Goal: Transaction & Acquisition: Purchase product/service

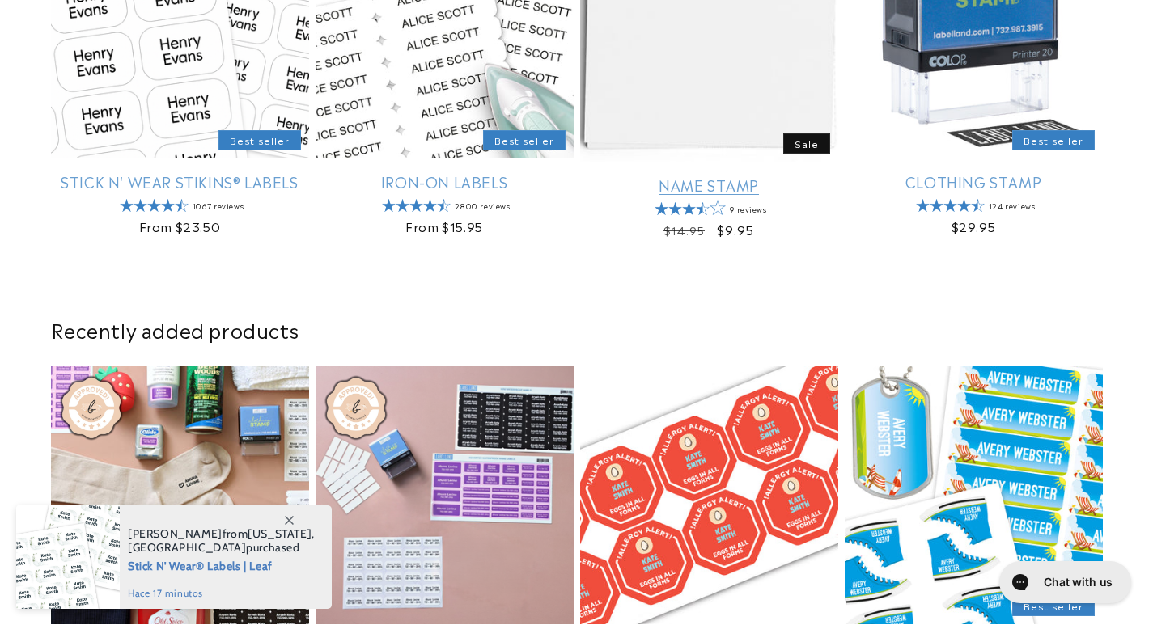
click at [792, 176] on link "Name Stamp" at bounding box center [709, 185] width 258 height 19
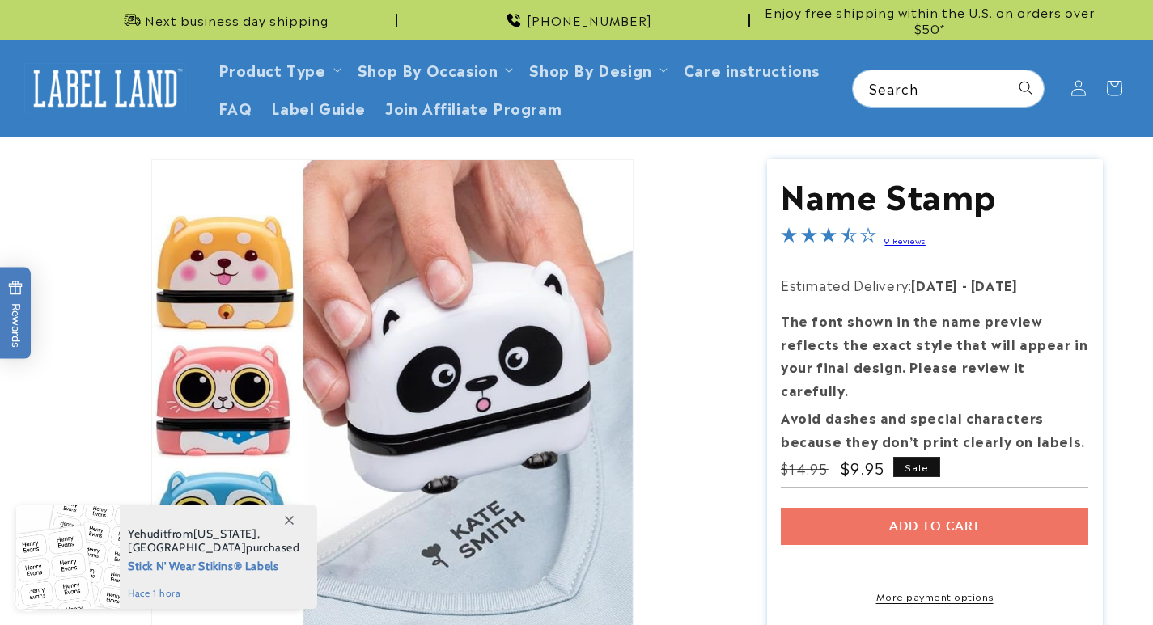
click at [889, 501] on section "Name Stamp Name Stamp 9 Reviews Estimated Delivery: Aug 25 - Aug 31 The font sh…" at bounding box center [935, 418] width 336 height 518
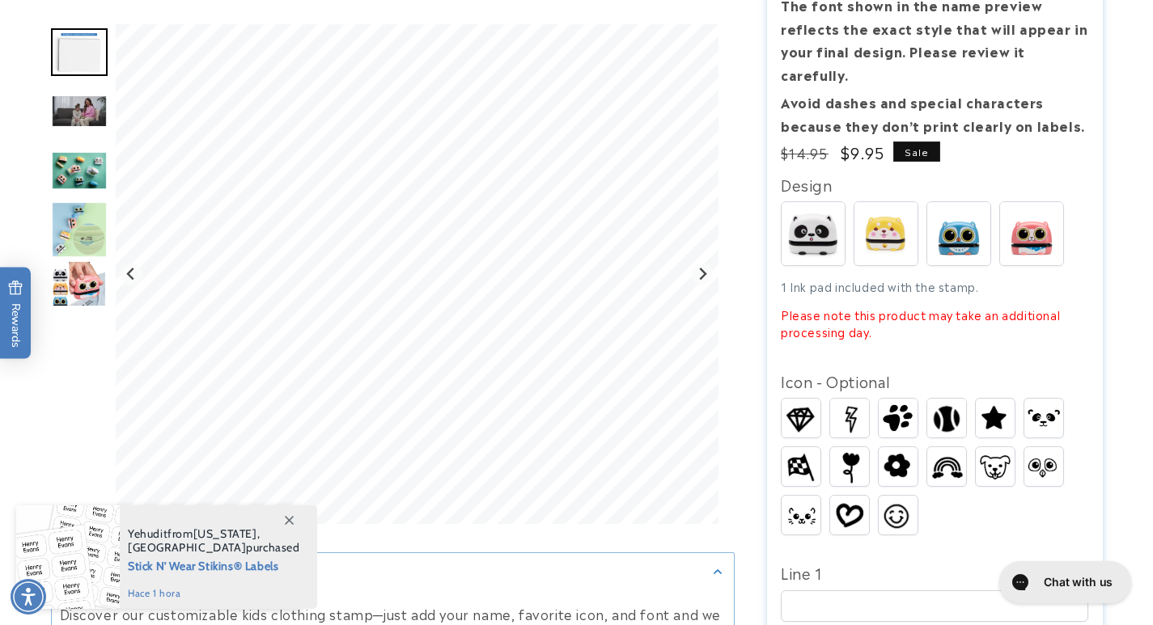
click at [863, 447] on img at bounding box center [849, 466] width 32 height 39
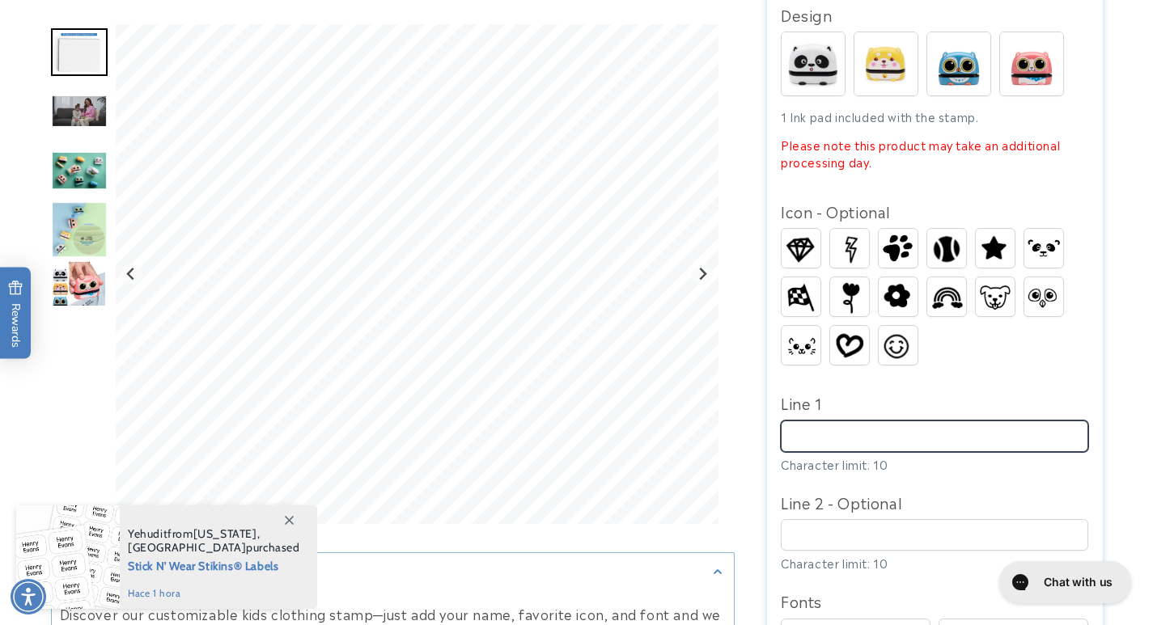
click at [838, 421] on input "Line 1" at bounding box center [934, 437] width 307 height 32
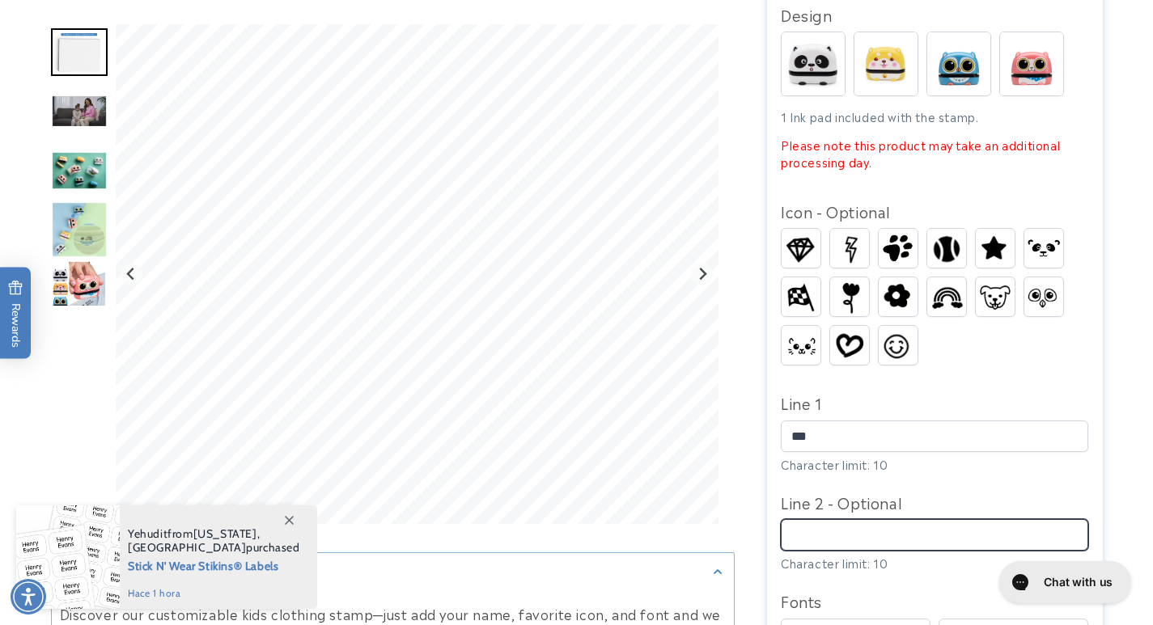
click at [846, 519] on input "Line 2 - Optional" at bounding box center [934, 535] width 307 height 32
type input "***"
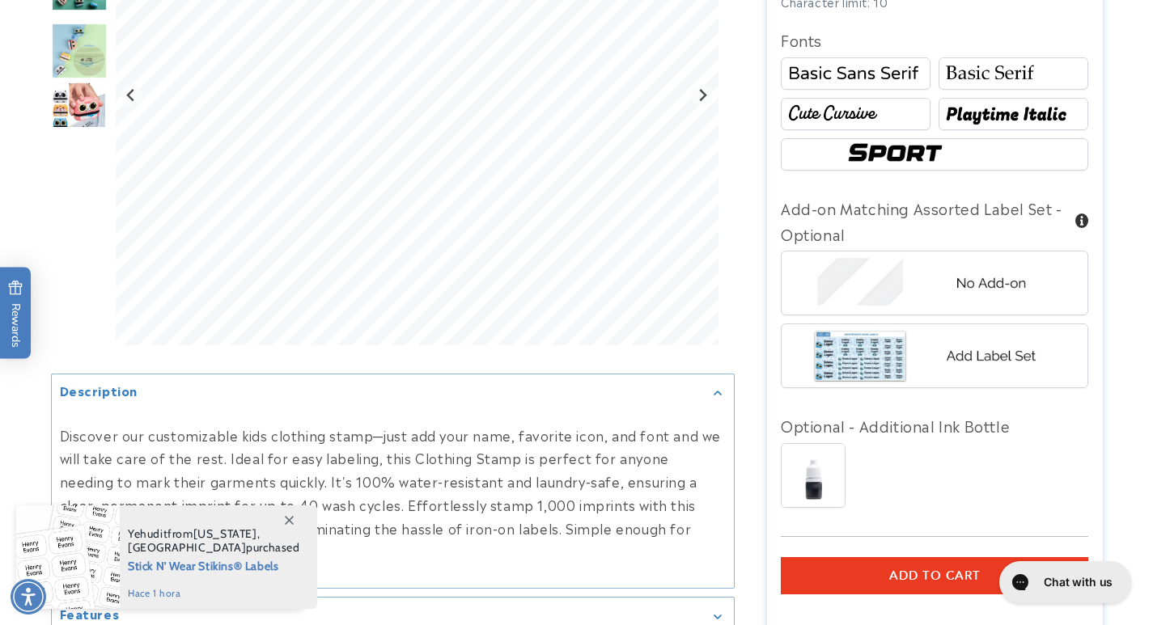
scroll to position [1214, 0]
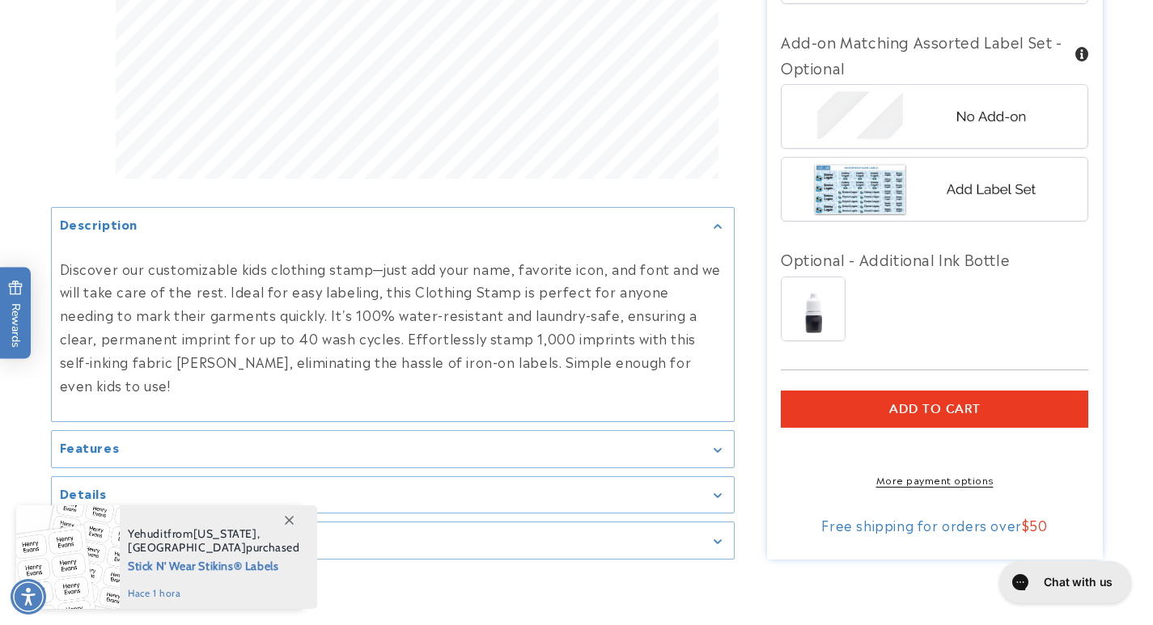
type input "***"
click at [850, 391] on button "Add to cart" at bounding box center [934, 409] width 307 height 37
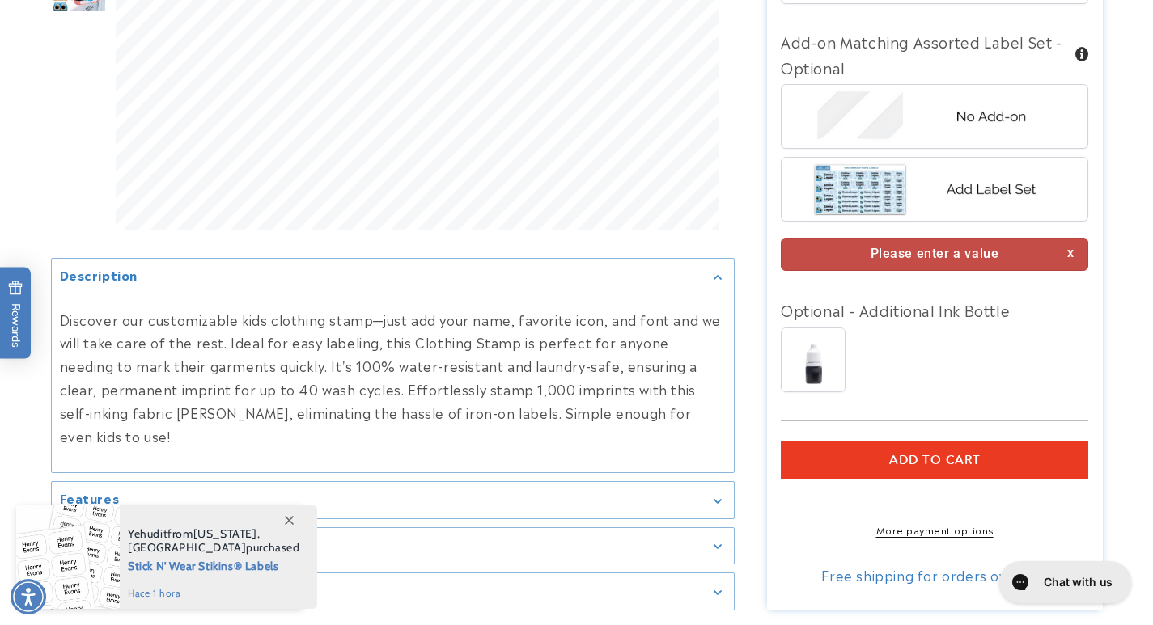
click at [930, 183] on img at bounding box center [934, 189] width 252 height 63
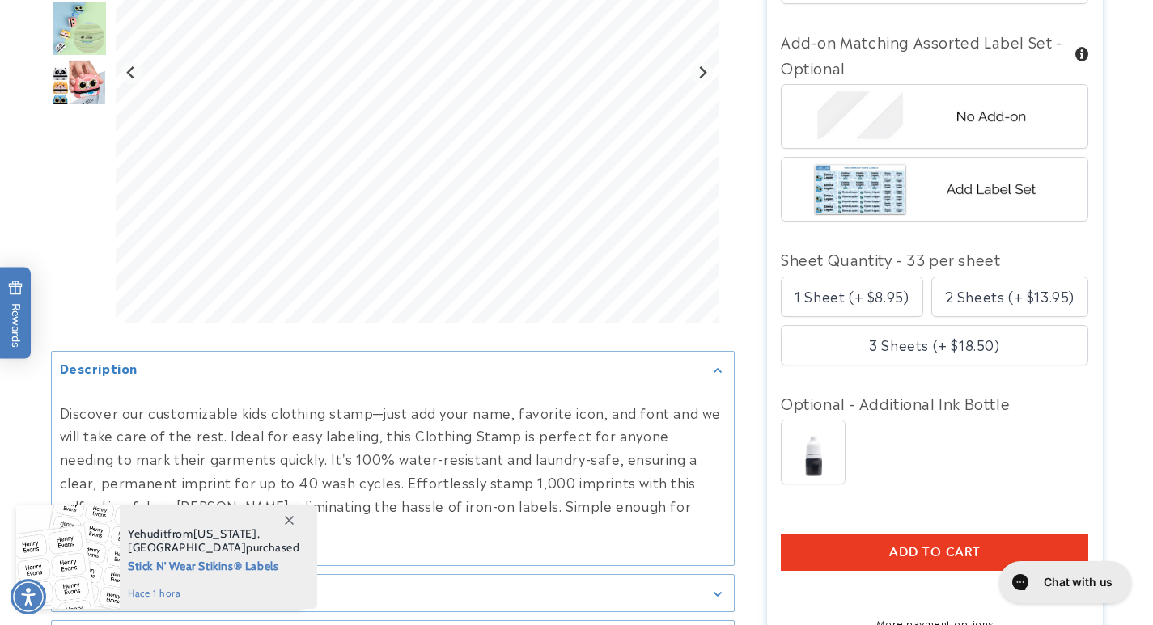
click at [885, 534] on button "Add to cart" at bounding box center [934, 552] width 307 height 37
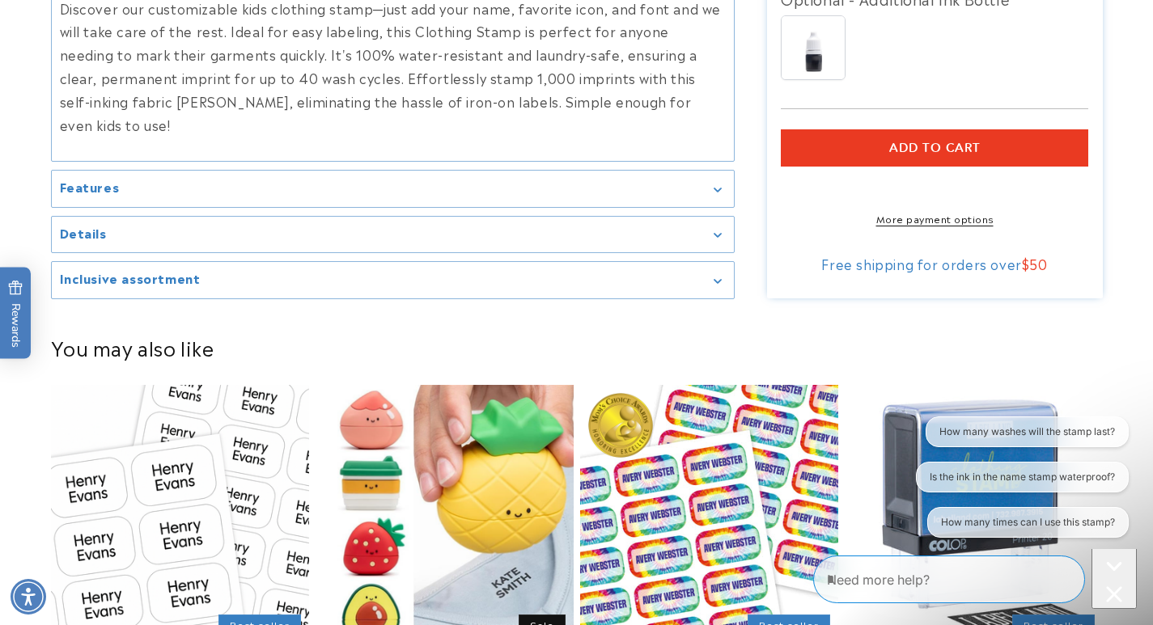
scroll to position [0, 0]
click at [912, 134] on button "ADD TO CART" at bounding box center [934, 147] width 307 height 37
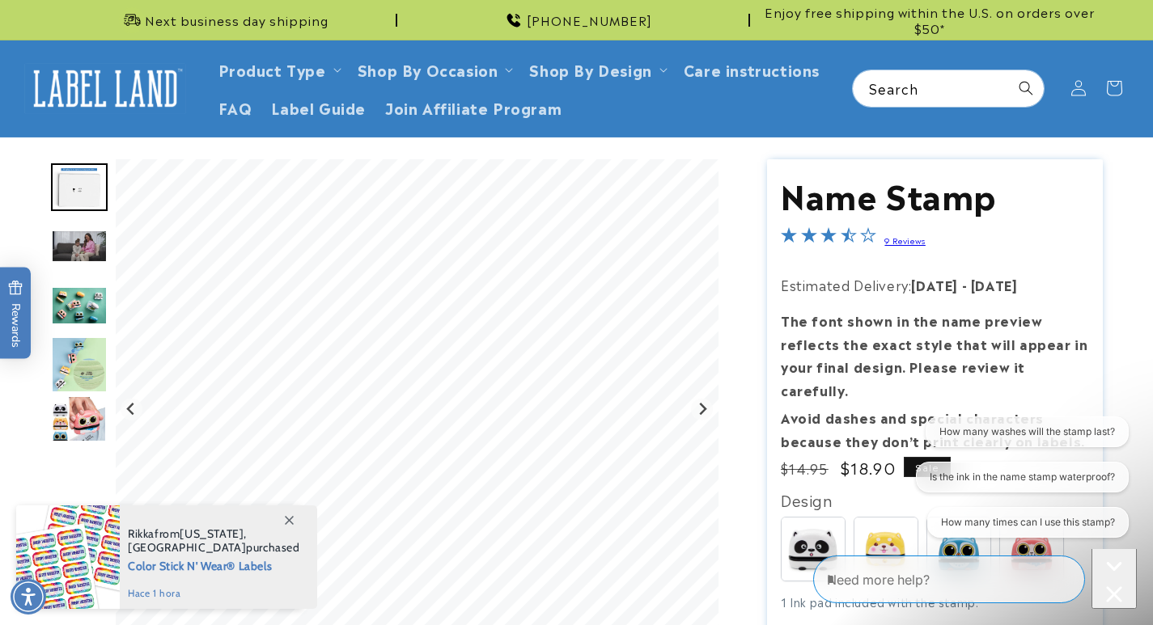
scroll to position [485, 0]
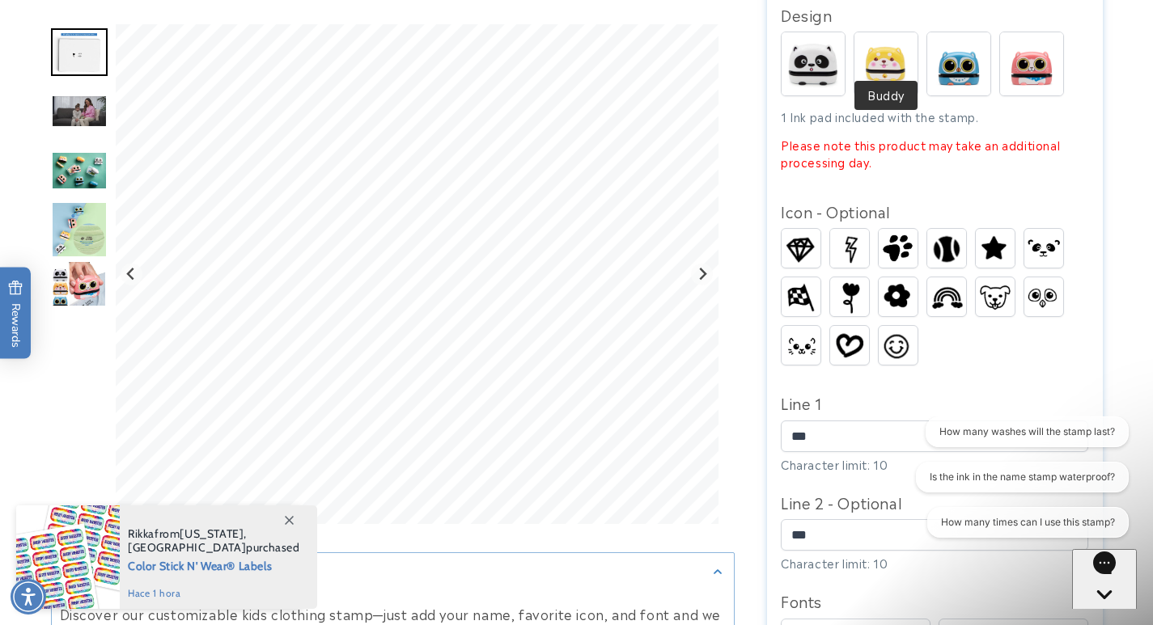
click at [913, 41] on img at bounding box center [885, 63] width 63 height 63
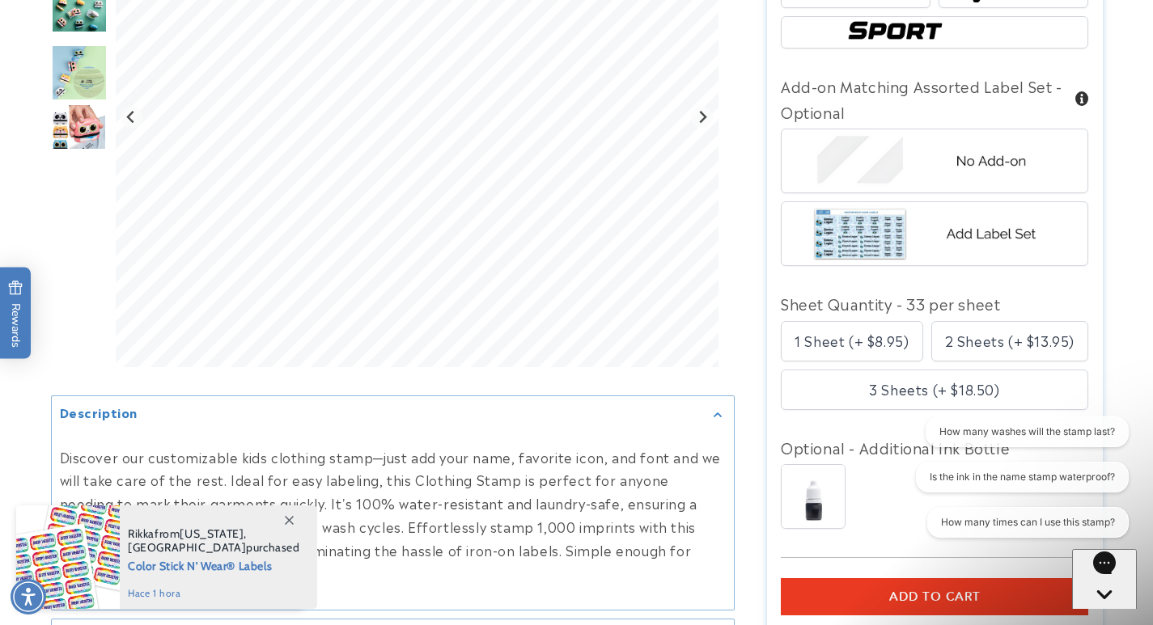
scroll to position [1295, 0]
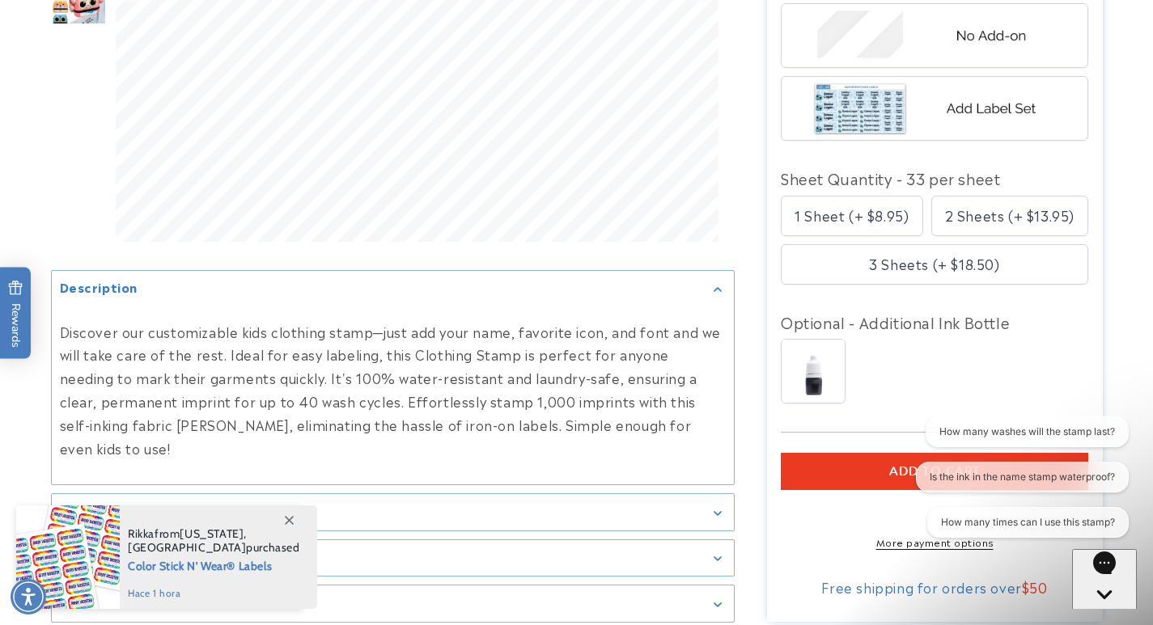
click at [852, 453] on button "ADD TO CART" at bounding box center [934, 471] width 307 height 37
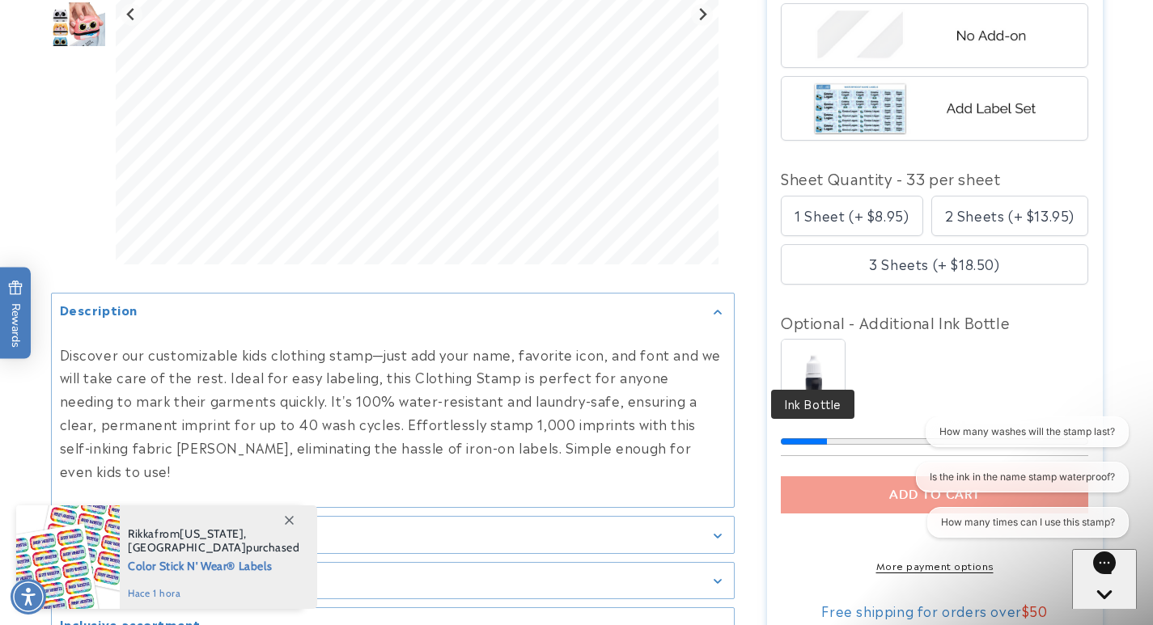
click at [825, 350] on img at bounding box center [813, 371] width 63 height 63
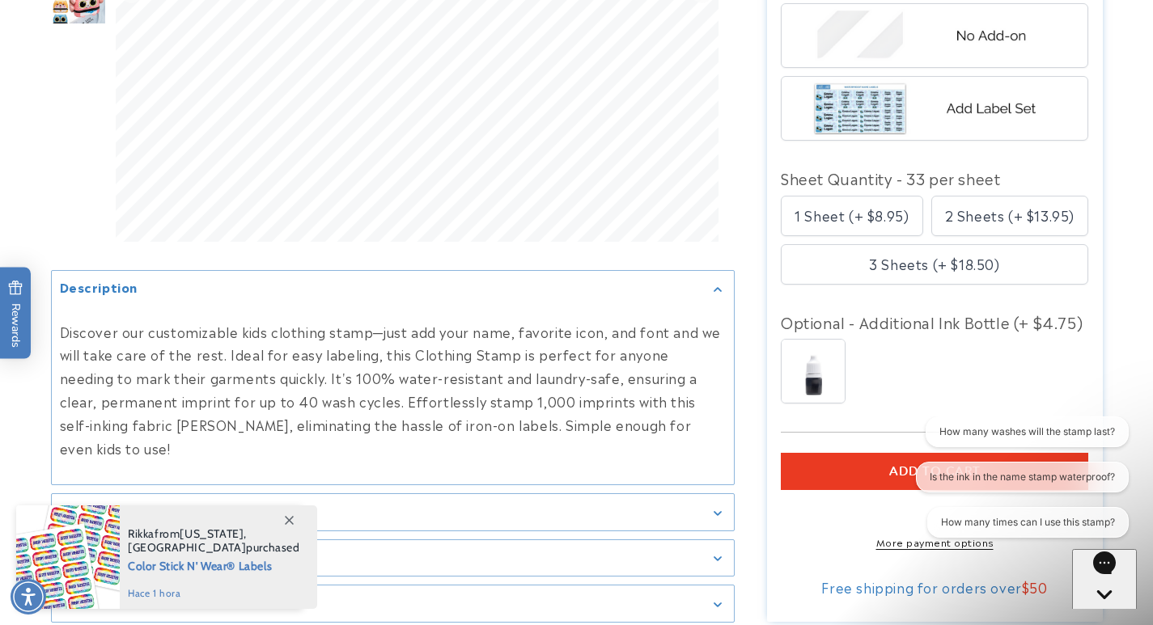
click at [817, 453] on button "ADD TO CART" at bounding box center [934, 471] width 307 height 37
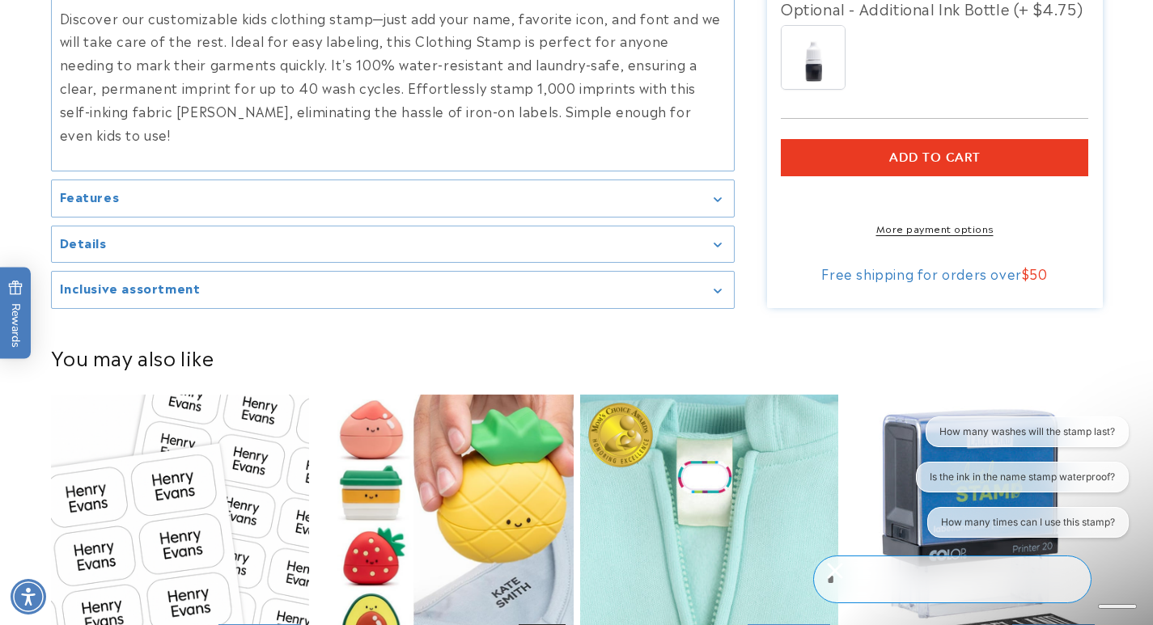
scroll to position [1618, 0]
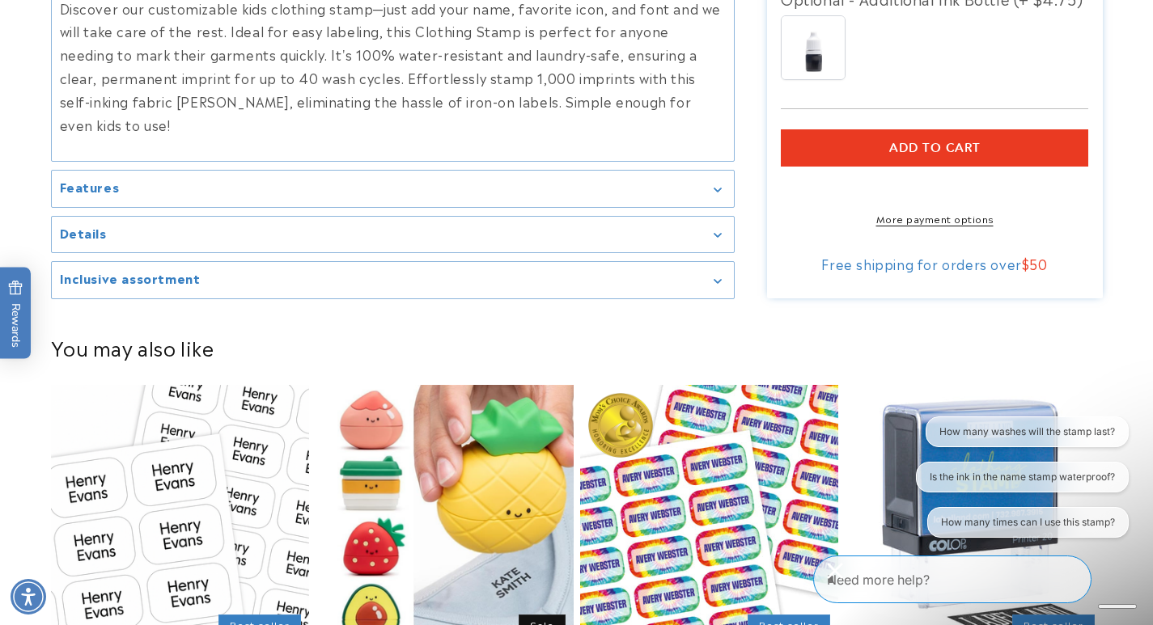
click at [908, 129] on button "ADD TO CART" at bounding box center [934, 147] width 307 height 37
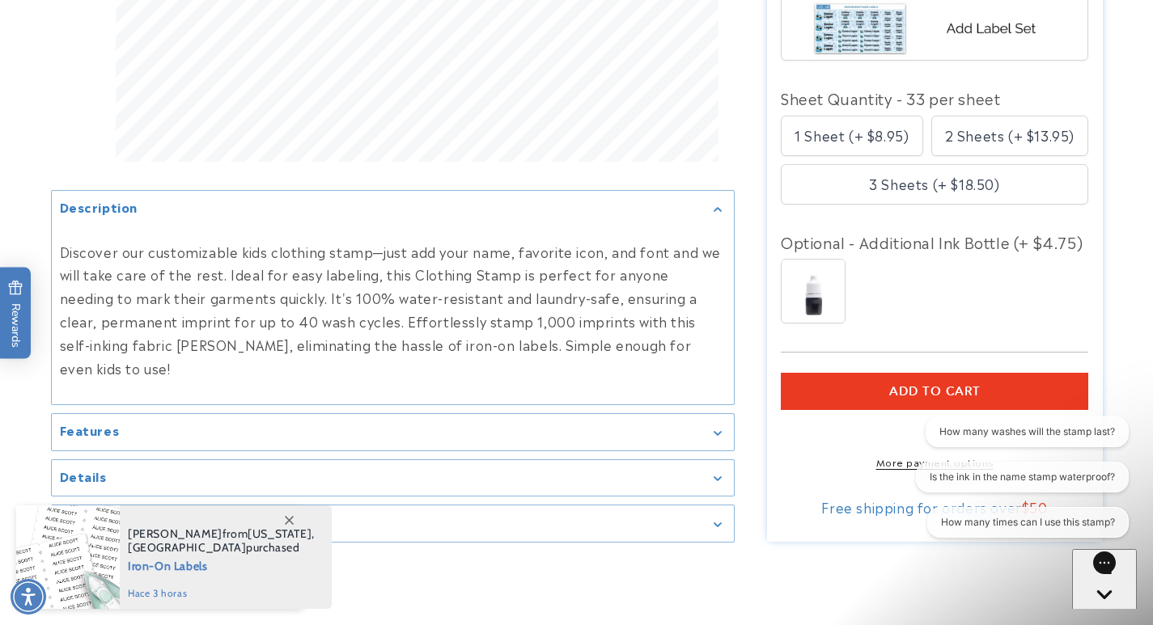
scroll to position [1537, 0]
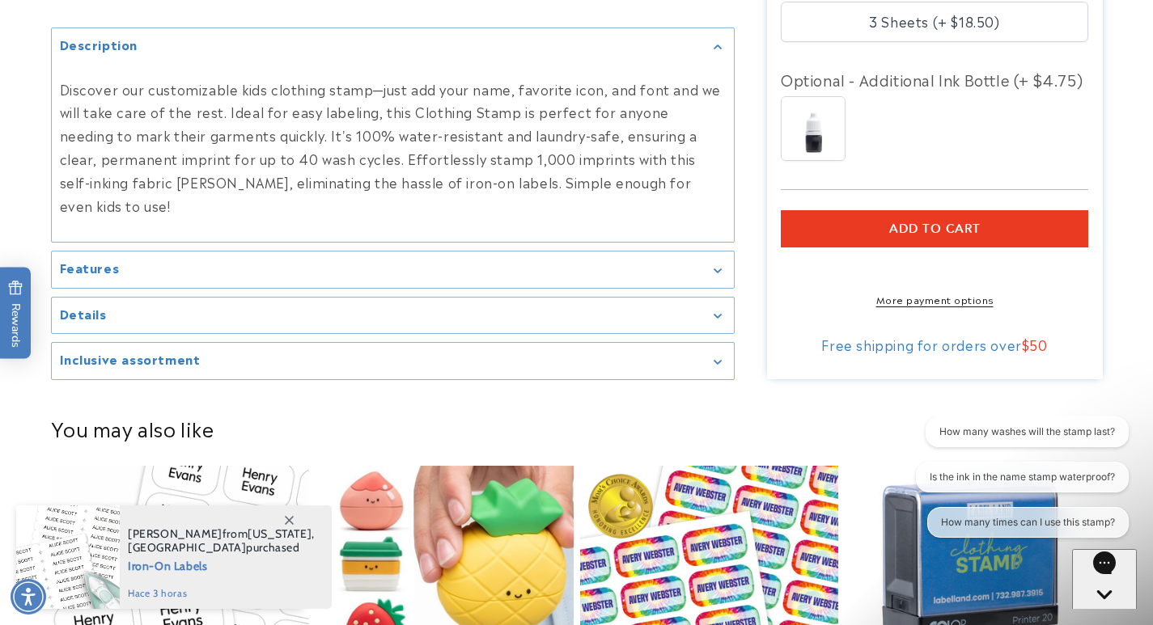
click at [785, 262] on shop-pay-wallet-button at bounding box center [783, 266] width 4 height 19
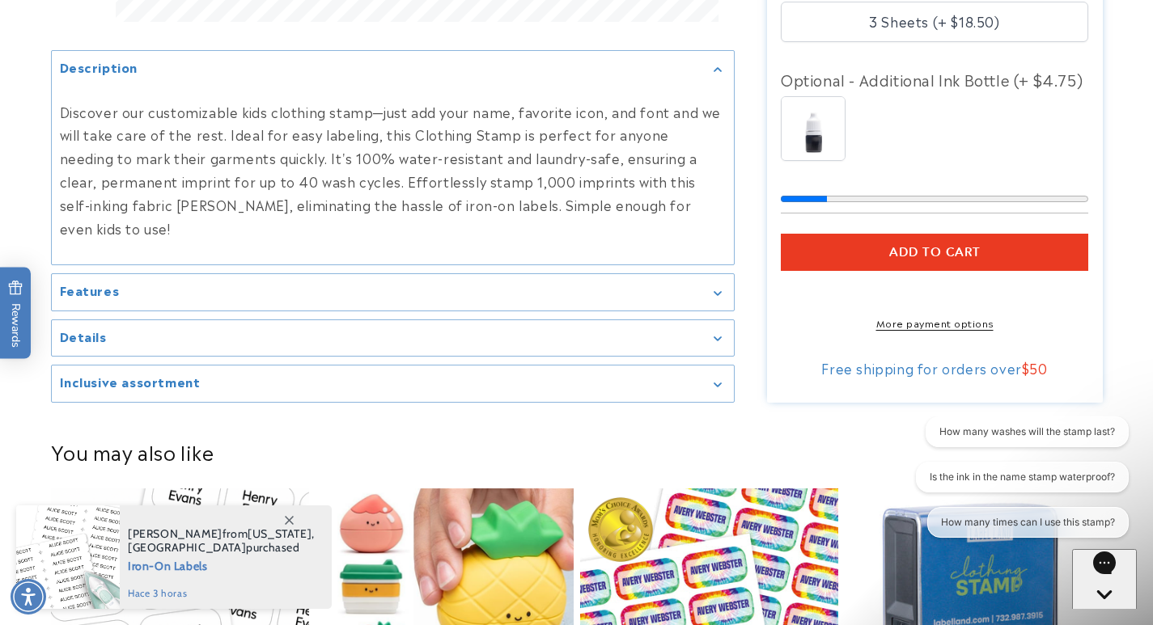
click at [785, 281] on shop-pay-wallet-button at bounding box center [783, 290] width 4 height 19
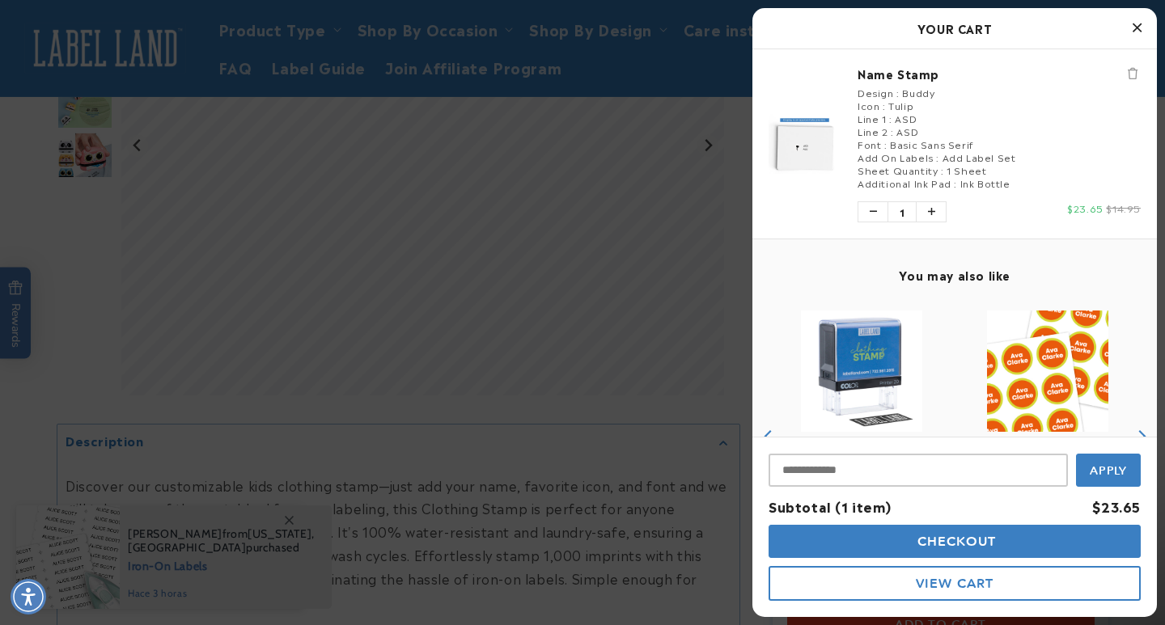
scroll to position [1133, 0]
